Goal: Task Accomplishment & Management: Manage account settings

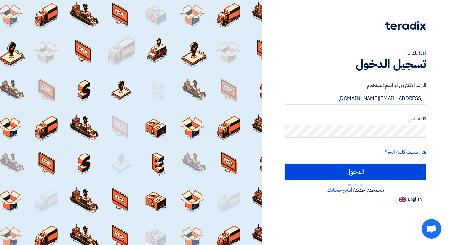
type input "Sign in"
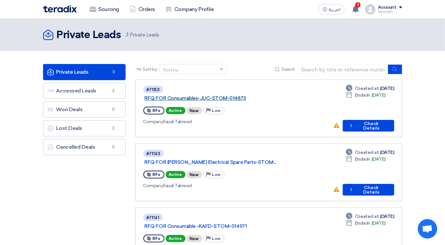
click at [217, 95] on link "RFQ FOR Consumables-JUC-STOM-014873" at bounding box center [226, 98] width 162 height 6
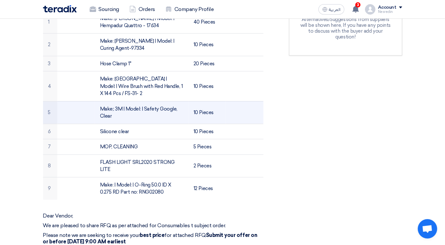
scroll to position [264, 0]
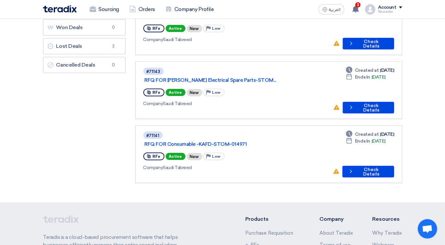
scroll to position [88, 0]
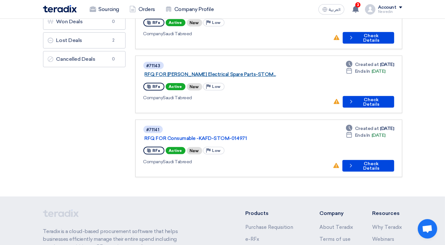
click at [209, 71] on link "RFQ FOR [PERSON_NAME] Electrical Spare Parts-STOM..." at bounding box center [226, 74] width 162 height 6
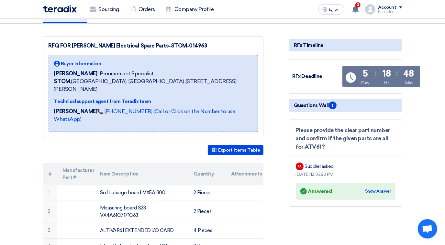
scroll to position [59, 0]
